Goal: Task Accomplishment & Management: Complete application form

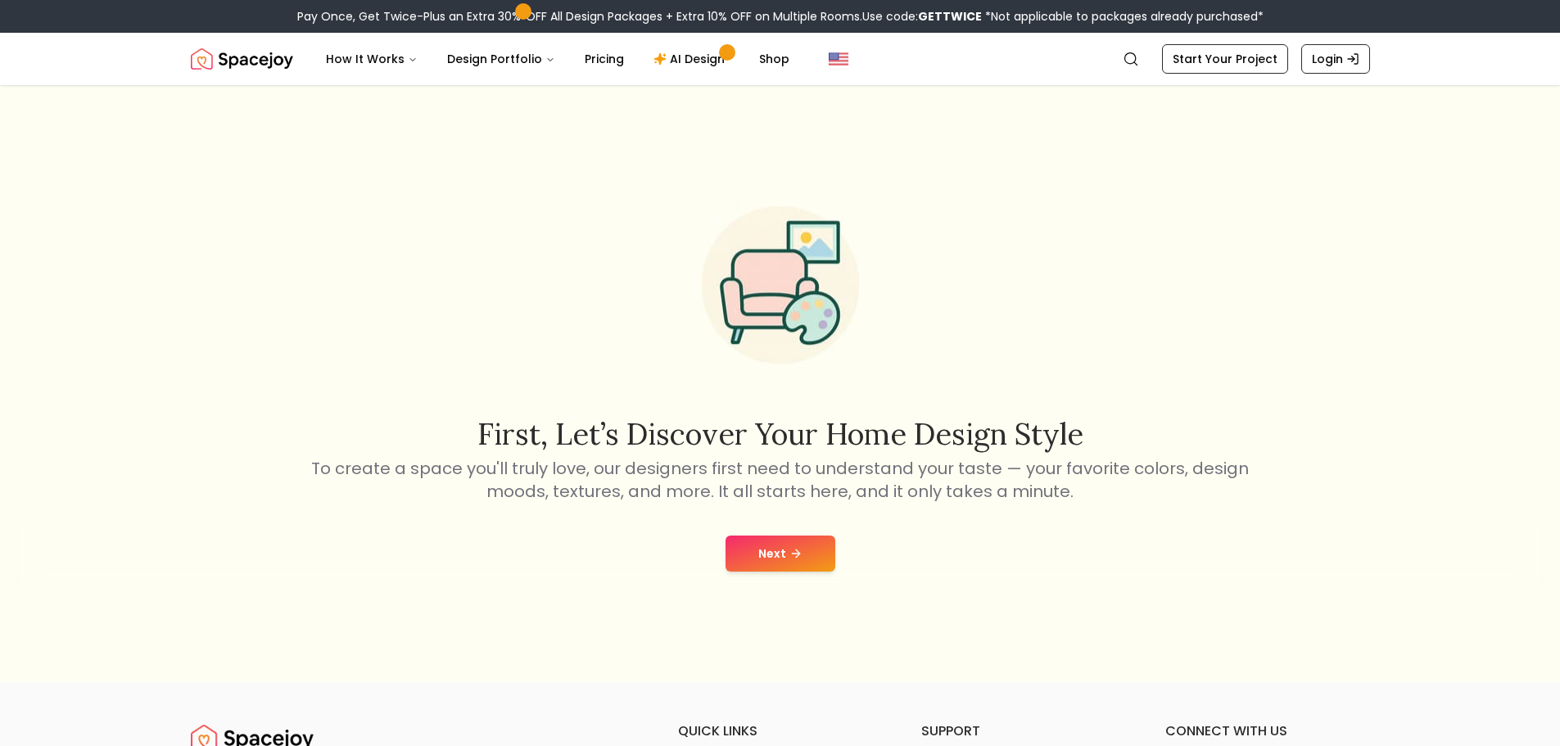
click at [781, 556] on button "Next" at bounding box center [780, 553] width 110 height 36
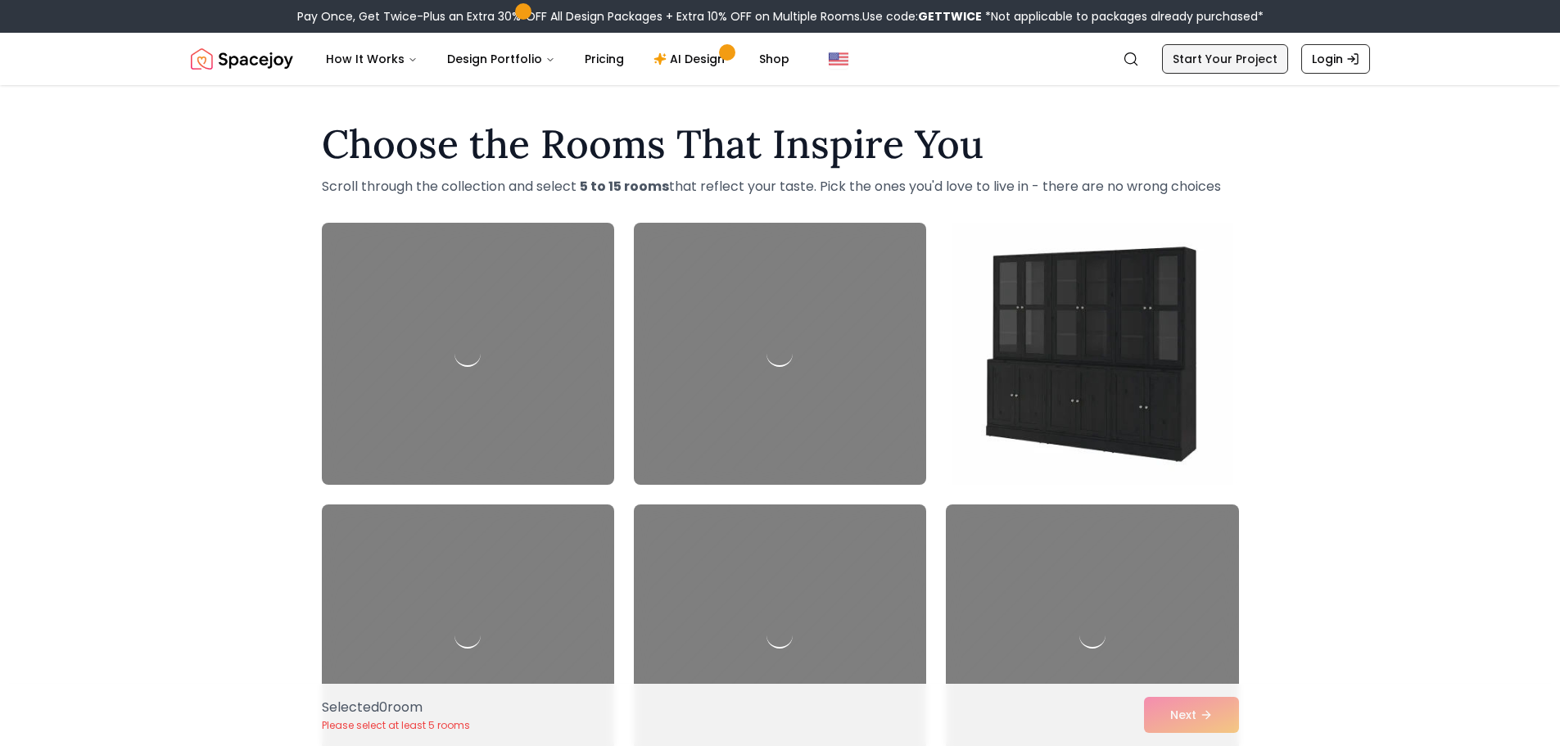
click at [1211, 55] on link "Start Your Project" at bounding box center [1225, 58] width 126 height 29
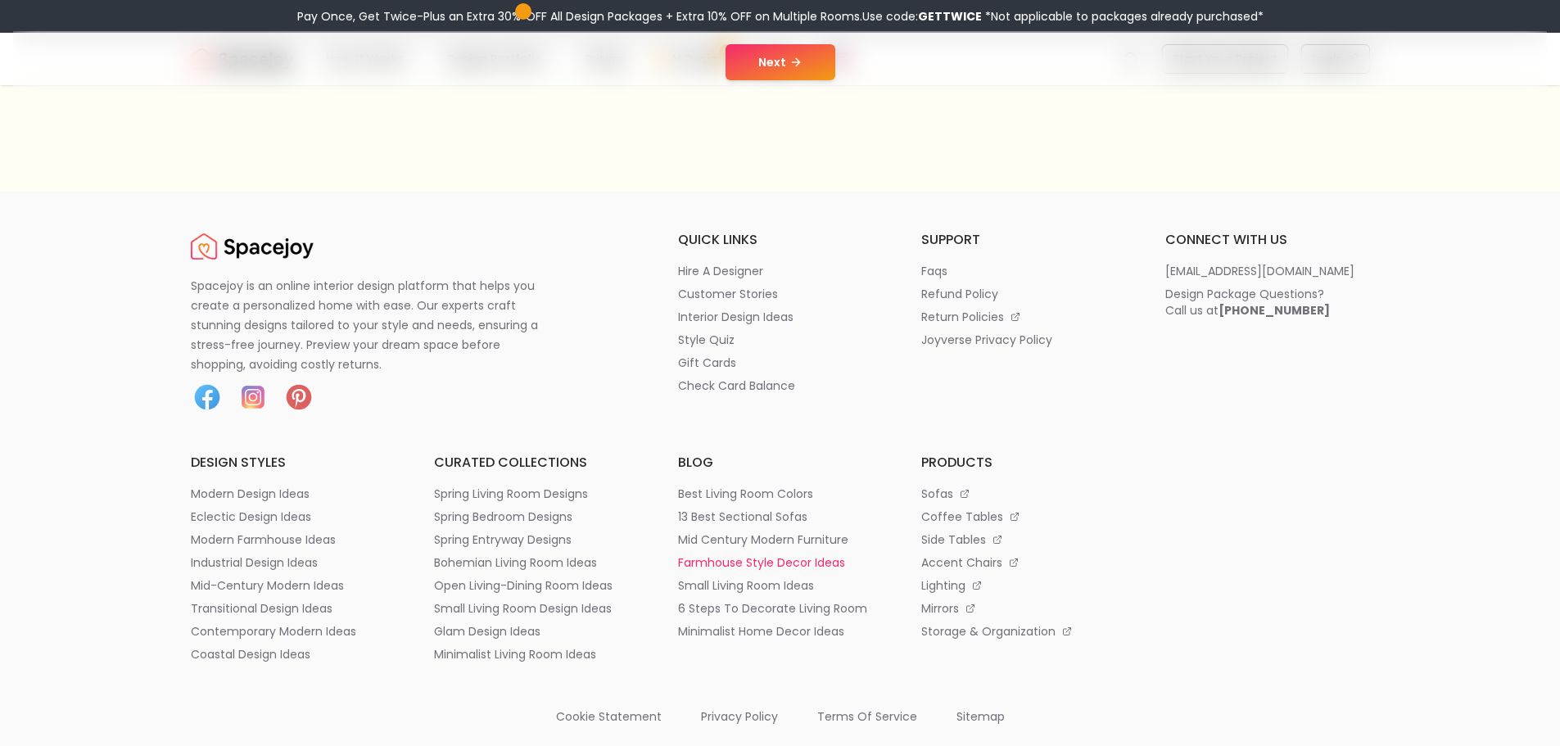
scroll to position [164, 0]
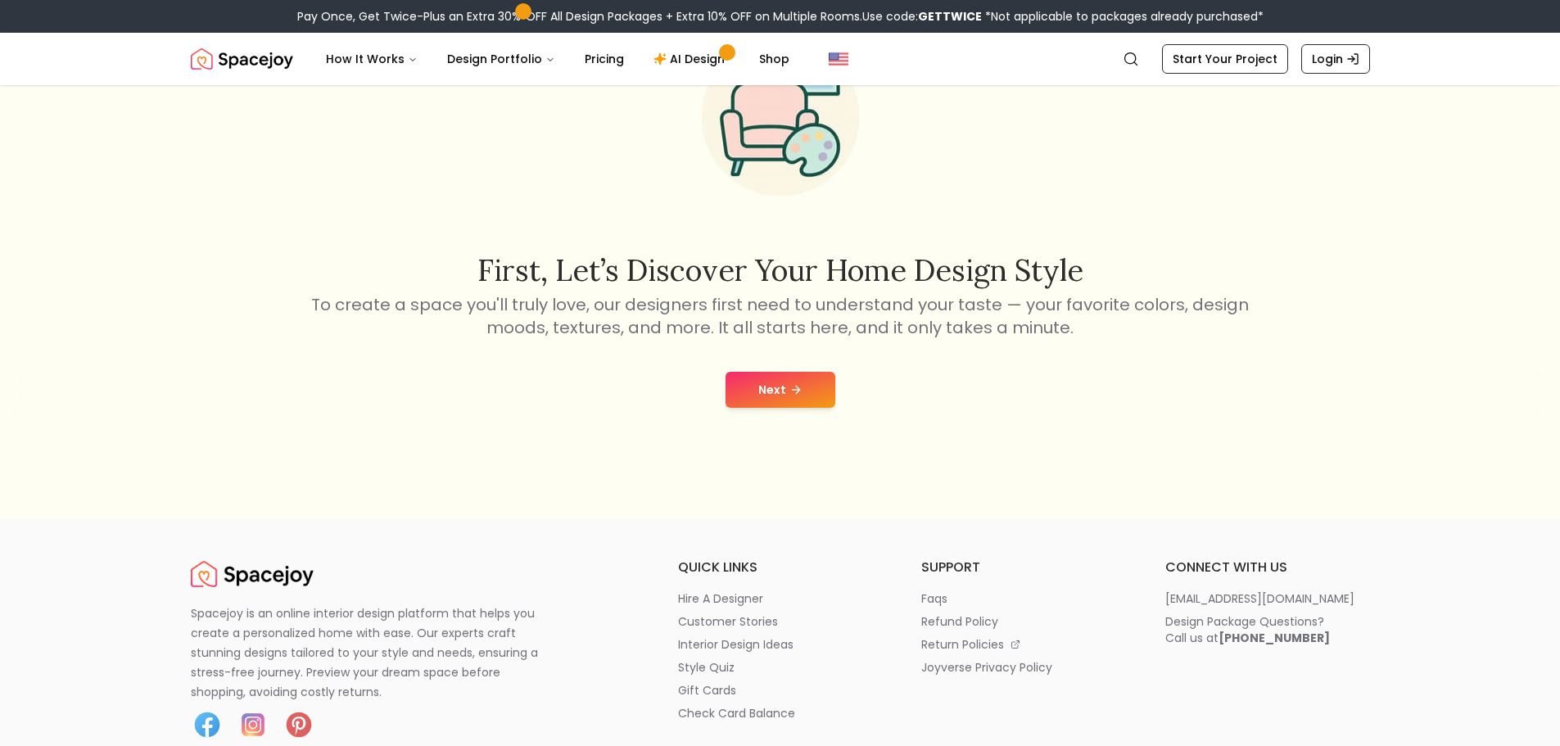
click at [779, 382] on button "Next" at bounding box center [780, 390] width 110 height 36
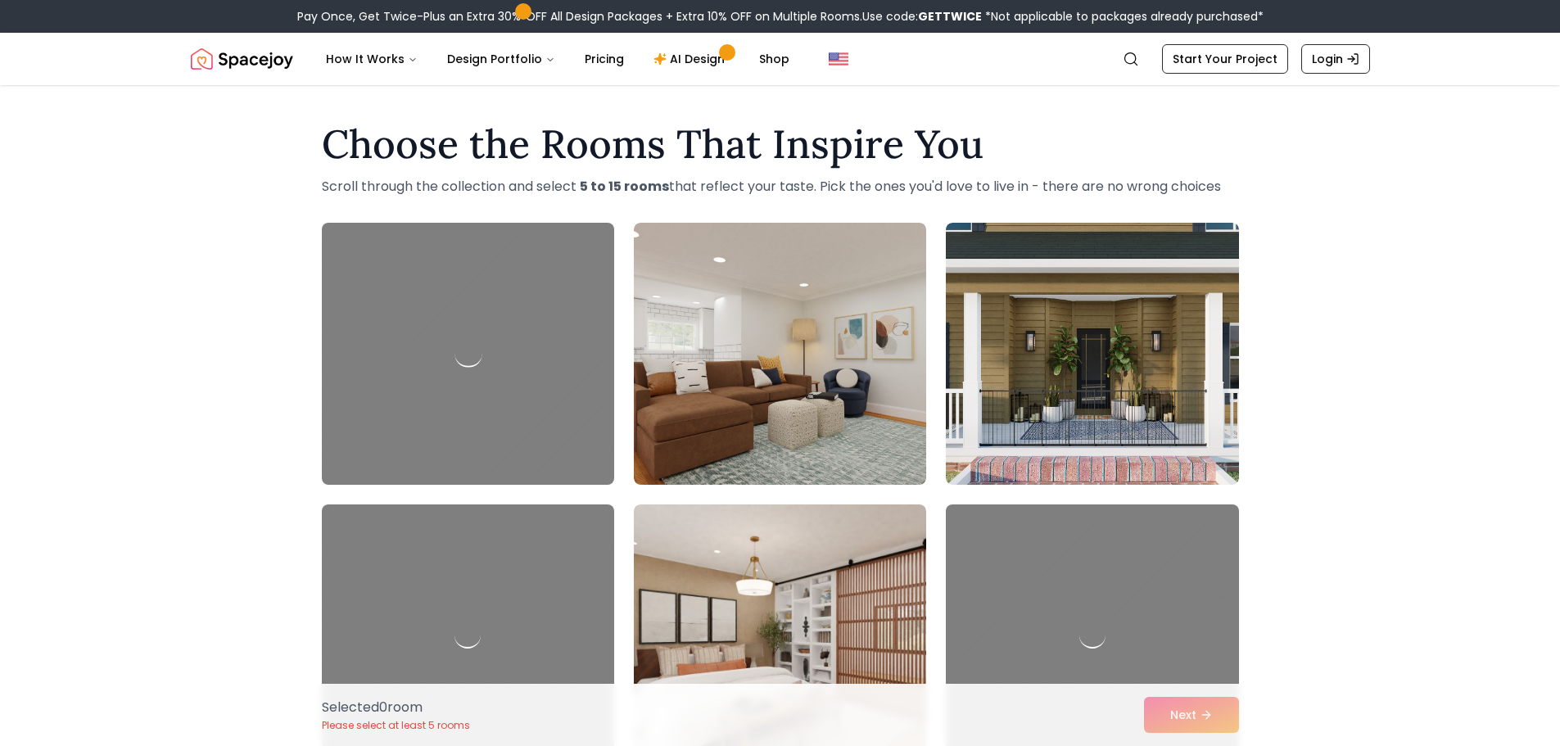
click at [546, 417] on div at bounding box center [467, 353] width 307 height 275
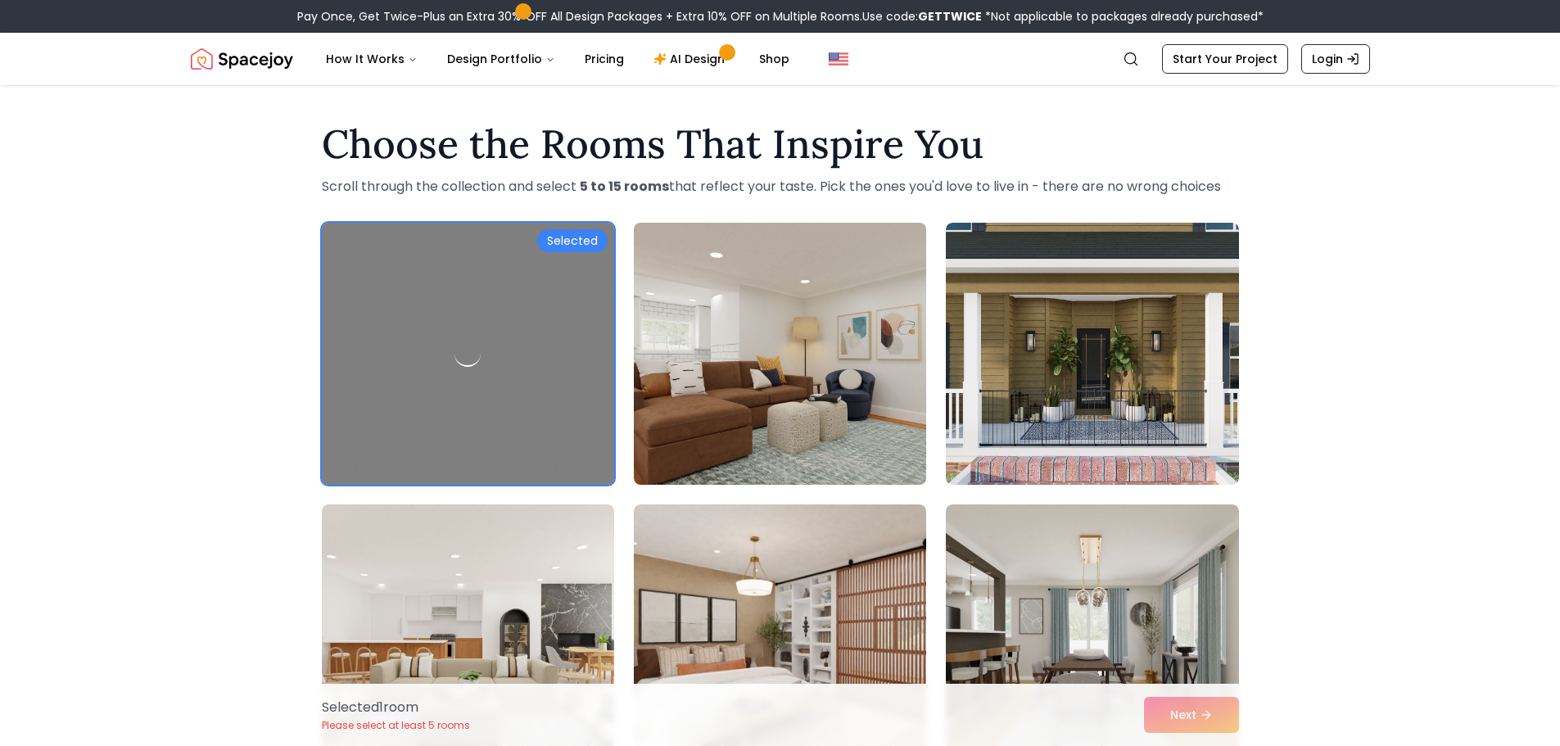
click at [748, 389] on img at bounding box center [779, 353] width 307 height 275
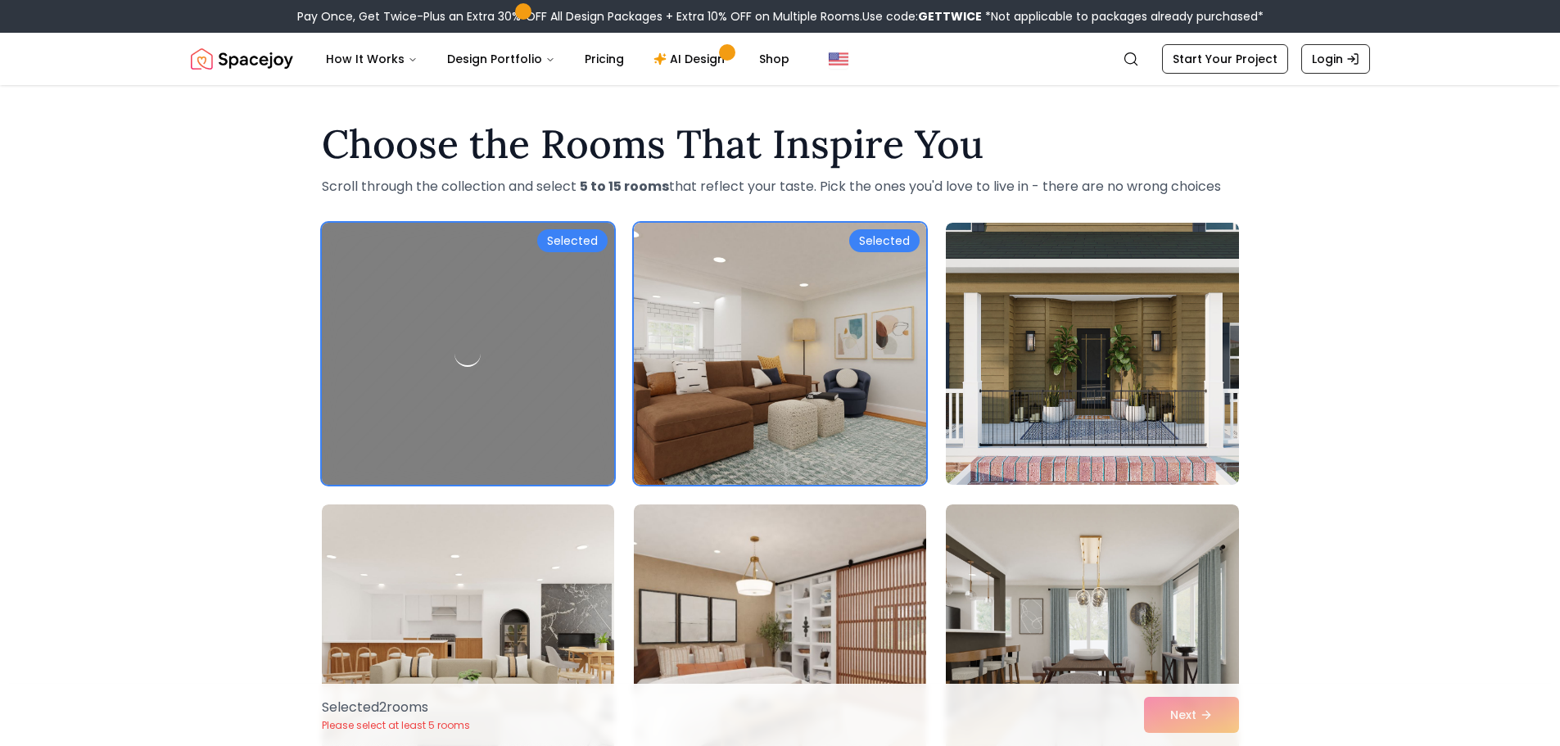
click at [535, 419] on div at bounding box center [467, 353] width 307 height 275
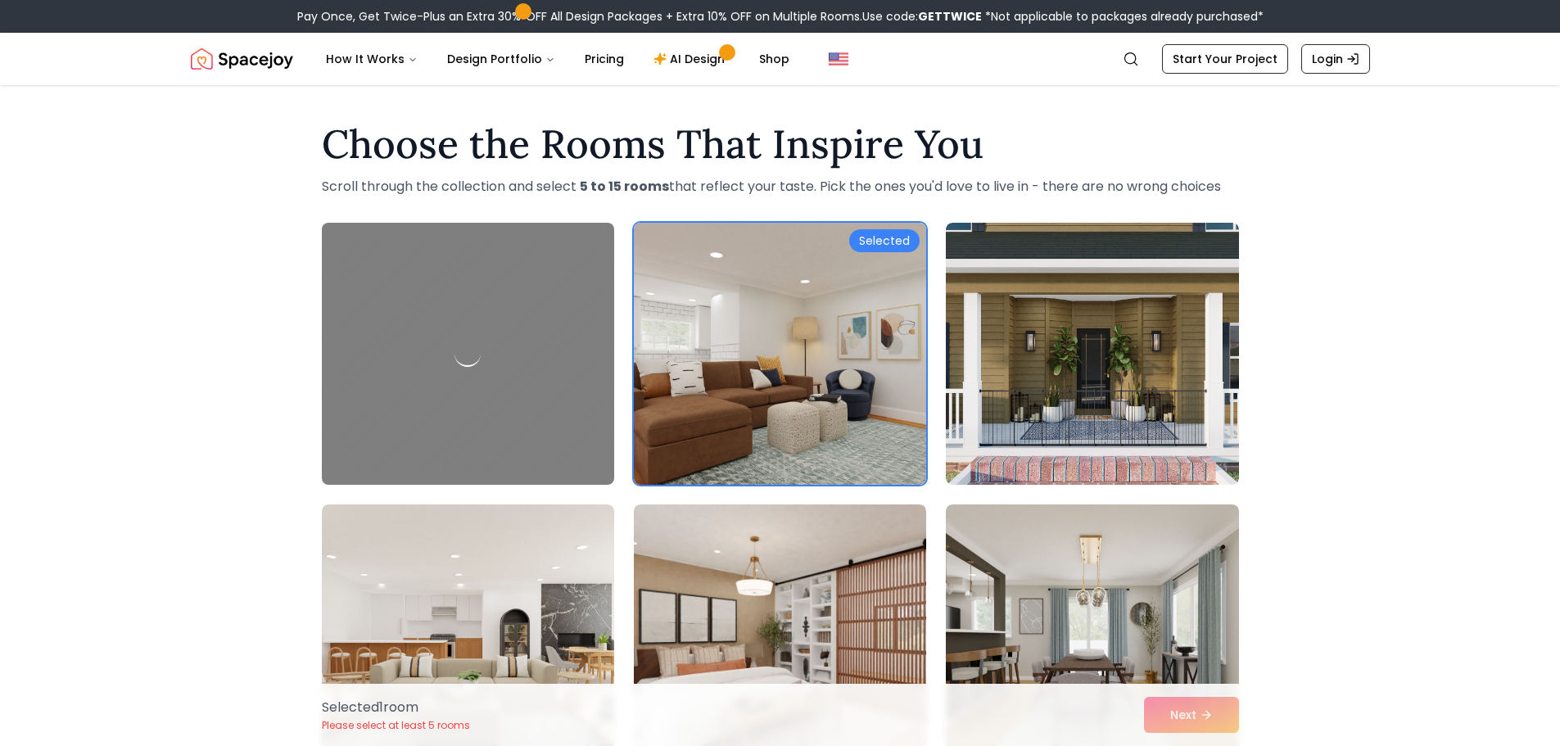
click at [815, 393] on img at bounding box center [779, 353] width 307 height 275
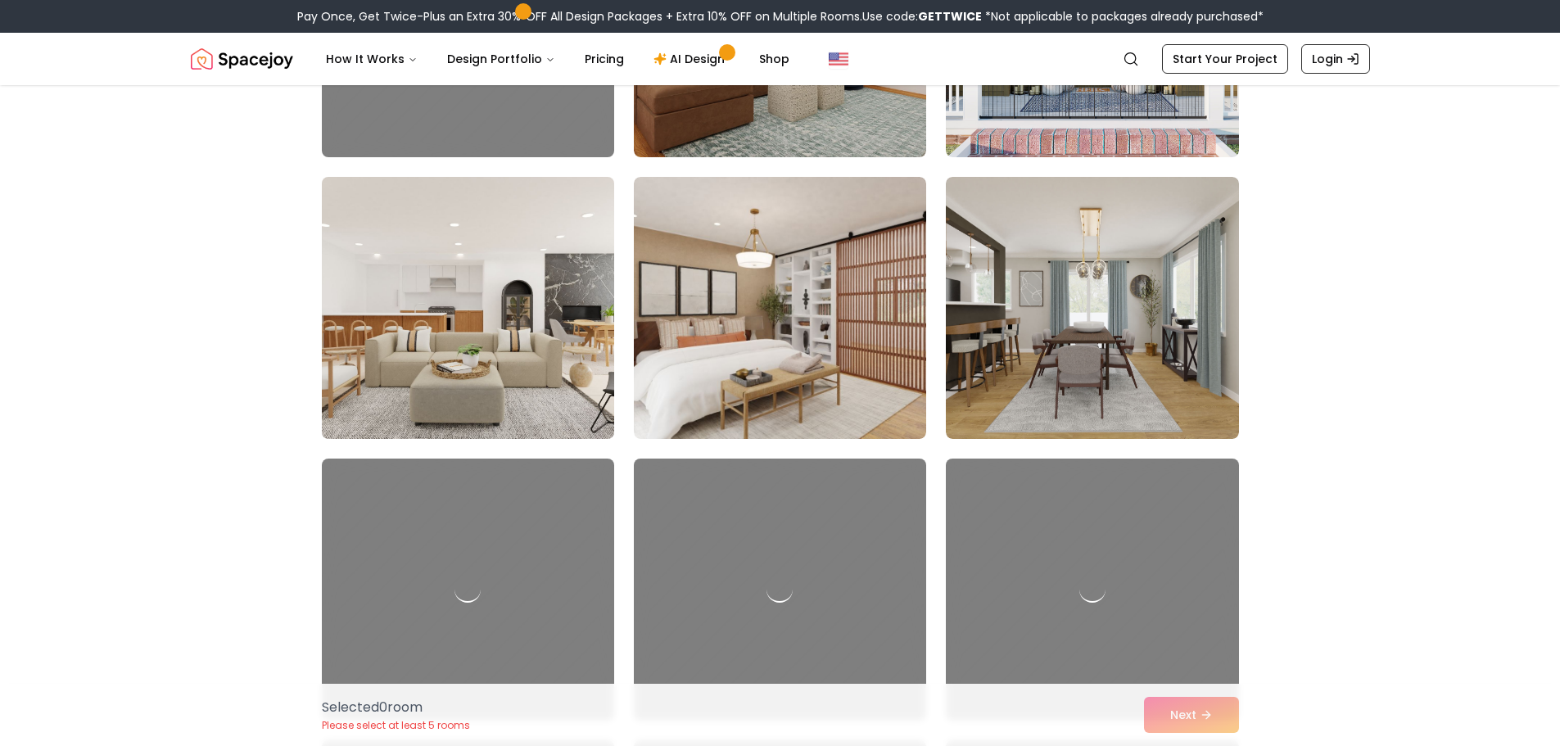
scroll to position [164, 0]
